Goal: Transaction & Acquisition: Obtain resource

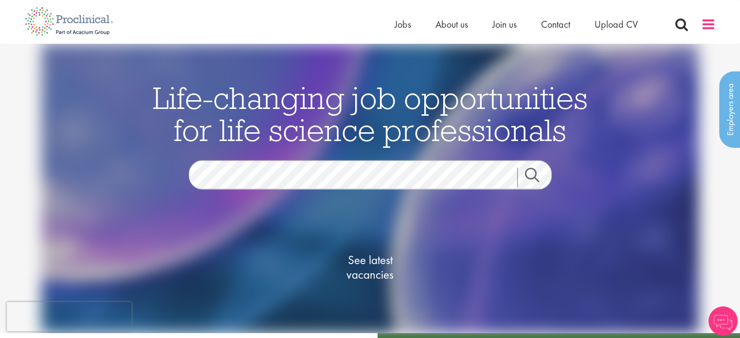
click at [704, 27] on span at bounding box center [708, 24] width 15 height 15
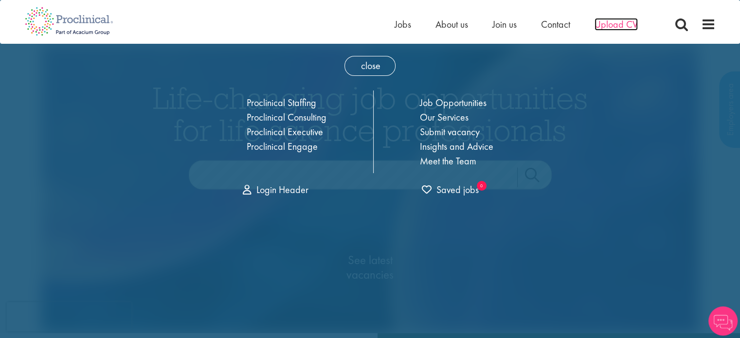
click at [614, 27] on span "Upload CV" at bounding box center [616, 24] width 43 height 13
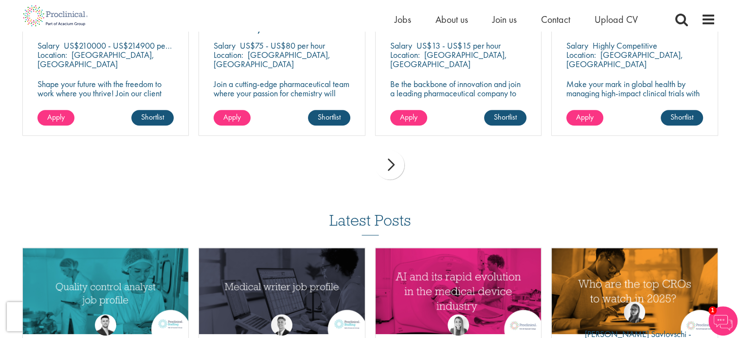
scroll to position [779, 0]
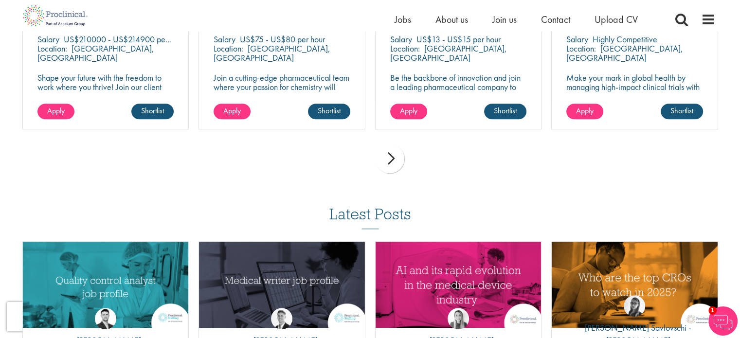
click at [393, 165] on div "next" at bounding box center [389, 158] width 29 height 29
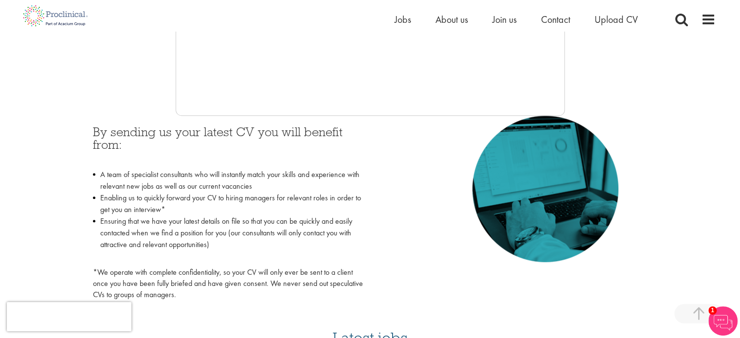
scroll to position [358, 0]
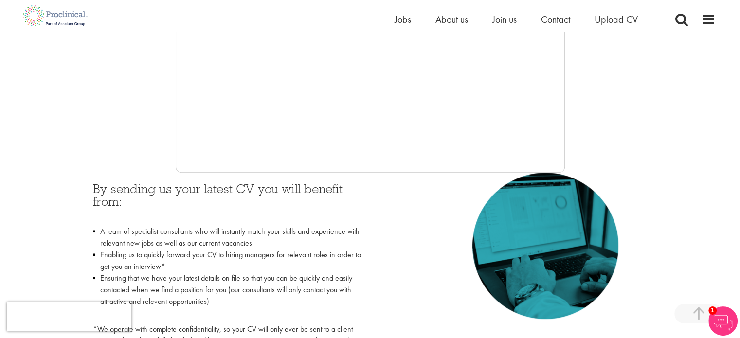
scroll to position [341, 0]
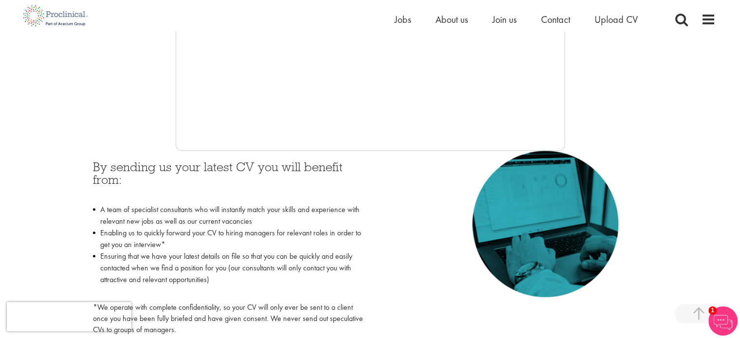
click at [429, 231] on div "By sending us your latest CV you will benefit from: A team of specialist consul…" at bounding box center [370, 246] width 569 height 190
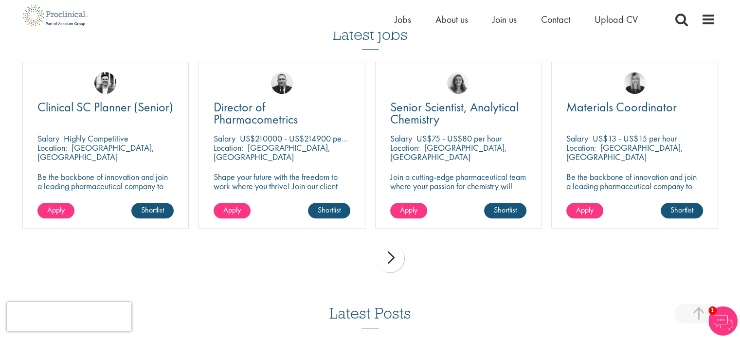
scroll to position [681, 0]
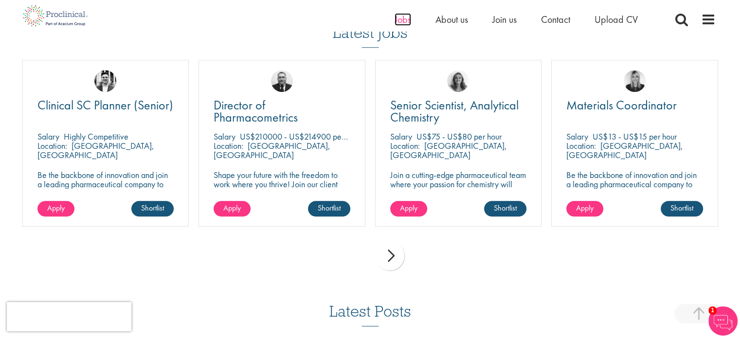
click at [407, 20] on span "Jobs" at bounding box center [403, 19] width 17 height 13
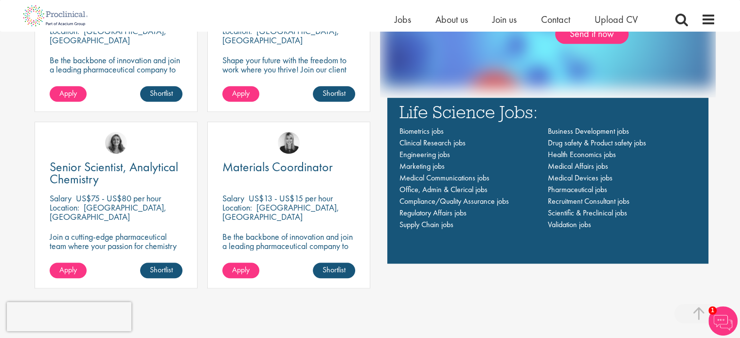
scroll to position [681, 0]
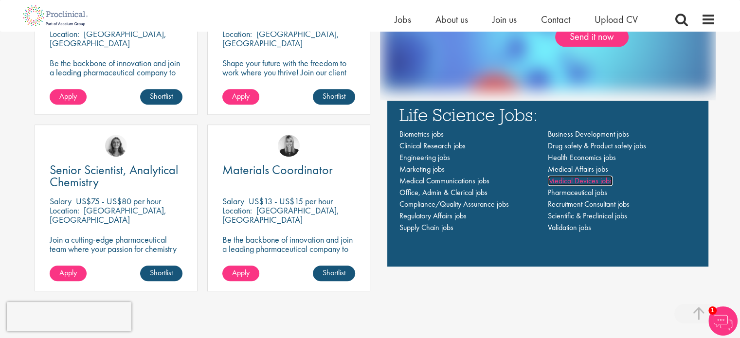
click at [589, 184] on span "Medical Devices jobs" at bounding box center [580, 181] width 65 height 10
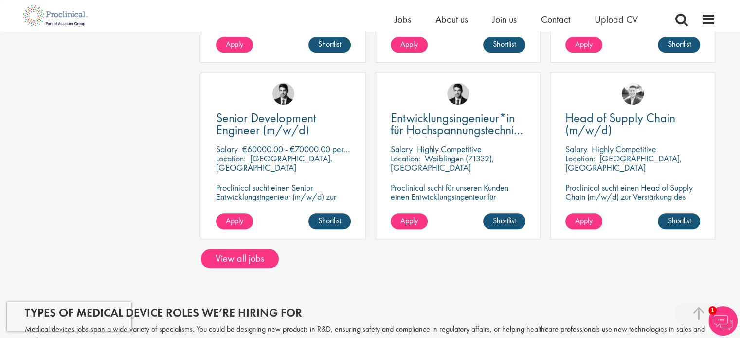
scroll to position [779, 0]
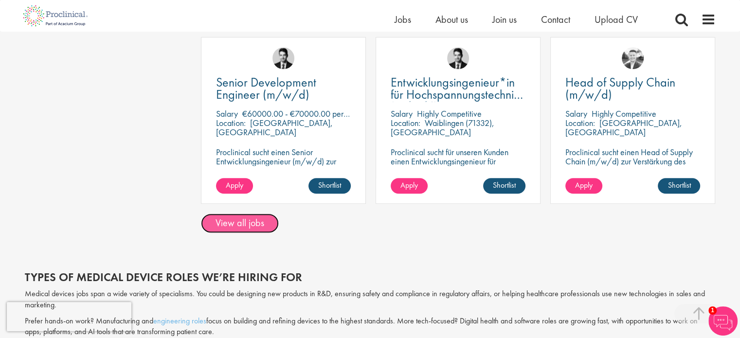
click at [242, 224] on link "View all jobs" at bounding box center [240, 223] width 78 height 19
